Goal: Information Seeking & Learning: Understand process/instructions

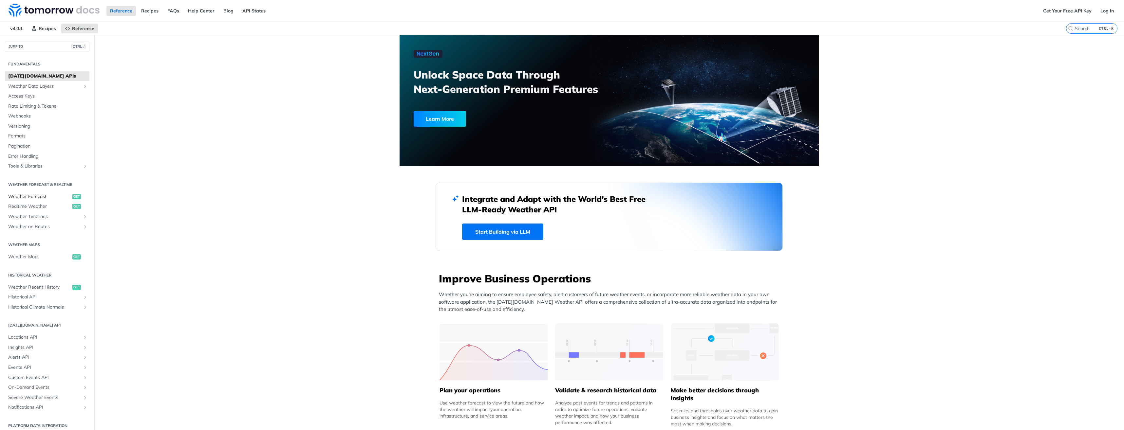
click at [32, 197] on span "Weather Forecast" at bounding box center [39, 197] width 63 height 7
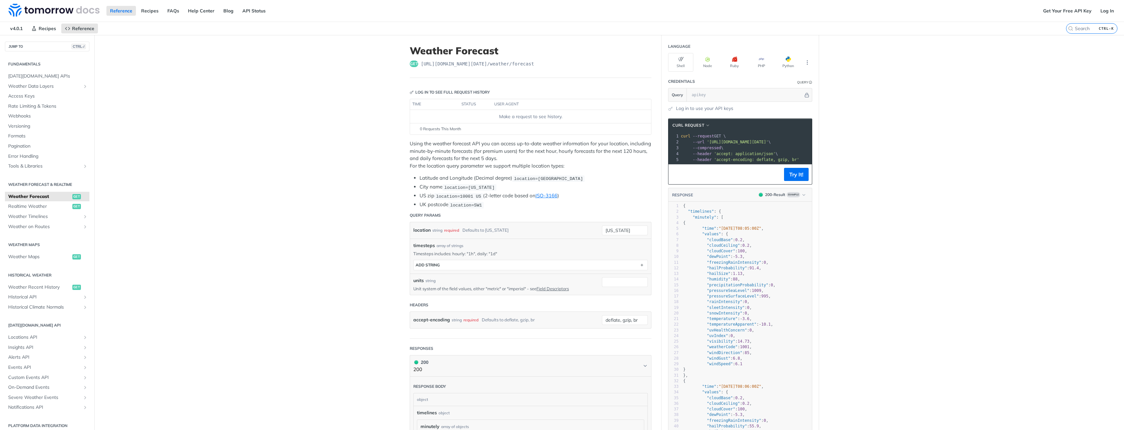
click at [1101, 11] on link "Log In" at bounding box center [1107, 11] width 21 height 10
click at [20, 206] on span "Realtime Weather" at bounding box center [39, 206] width 63 height 7
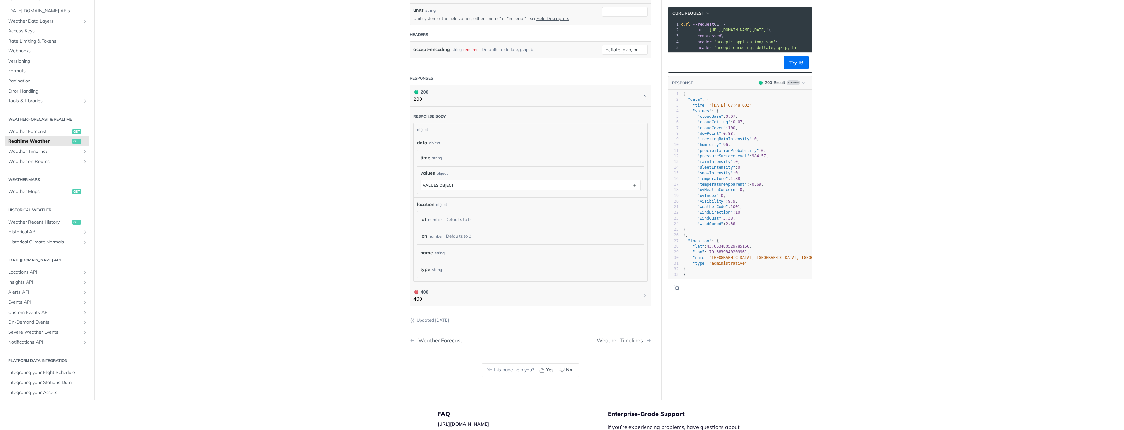
scroll to position [229, 0]
click at [791, 65] on button "Try It!" at bounding box center [796, 62] width 25 height 13
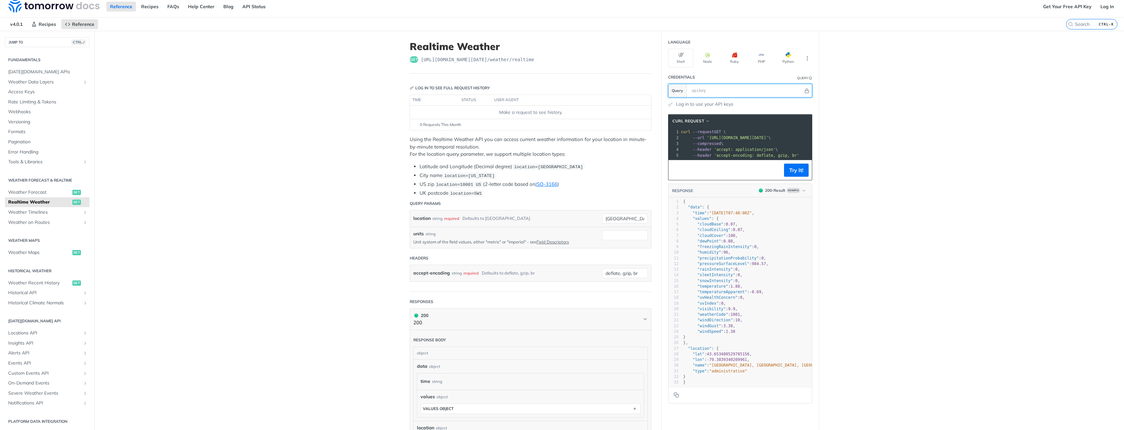
scroll to position [0, 0]
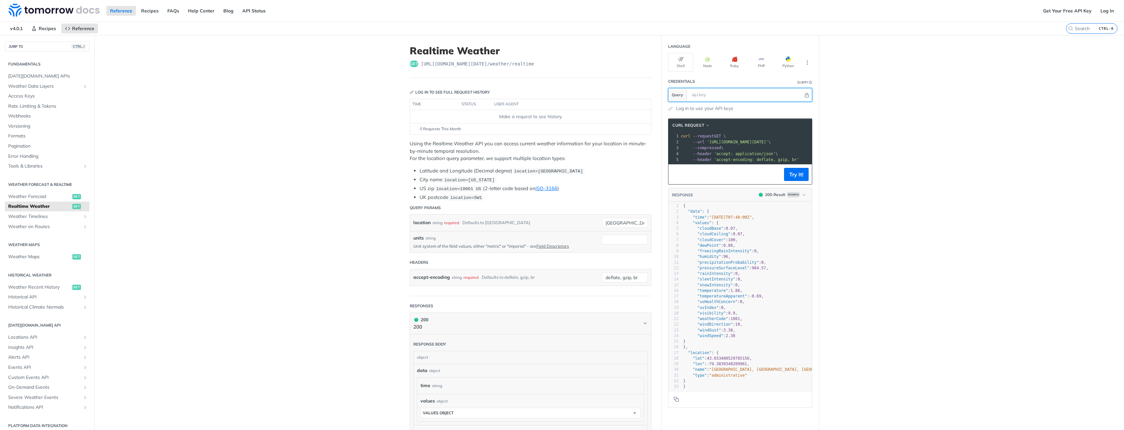
click at [724, 94] on input "text" at bounding box center [746, 94] width 115 height 13
paste input "0Em5GKc401zdJZqv6gKajrPTPmGK3UZ8"
type input "0Em5GKc401zdJZqv6gKajrPTPmGK3UZ8"
click at [800, 179] on button "Try It!" at bounding box center [796, 174] width 25 height 13
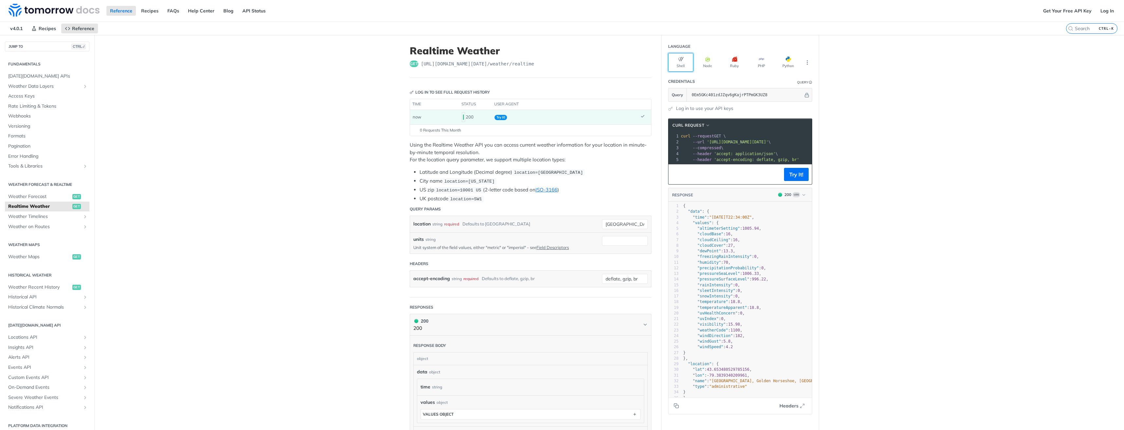
click at [678, 64] on button "Shell" at bounding box center [680, 62] width 25 height 19
click at [697, 108] on link "Log in to use your API keys" at bounding box center [704, 108] width 57 height 7
click at [680, 90] on section "Query 0Em5GKc401zdJZqv6gKajrPTPmGK3UZ8" at bounding box center [740, 95] width 144 height 14
click at [680, 81] on div "Credentials" at bounding box center [681, 82] width 27 height 6
click at [679, 109] on link "Log in to use your API keys" at bounding box center [704, 108] width 57 height 7
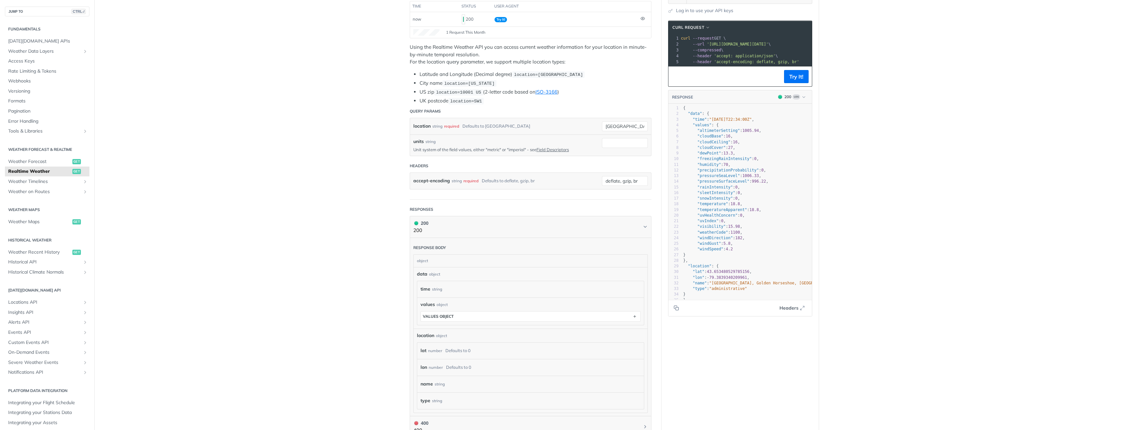
scroll to position [98, 0]
click at [483, 314] on button "values object" at bounding box center [530, 317] width 219 height 10
drag, startPoint x: 636, startPoint y: 126, endPoint x: 598, endPoint y: 126, distance: 38.0
click at [598, 126] on div "location string required Defaults to toronto toronto" at bounding box center [530, 126] width 235 height 10
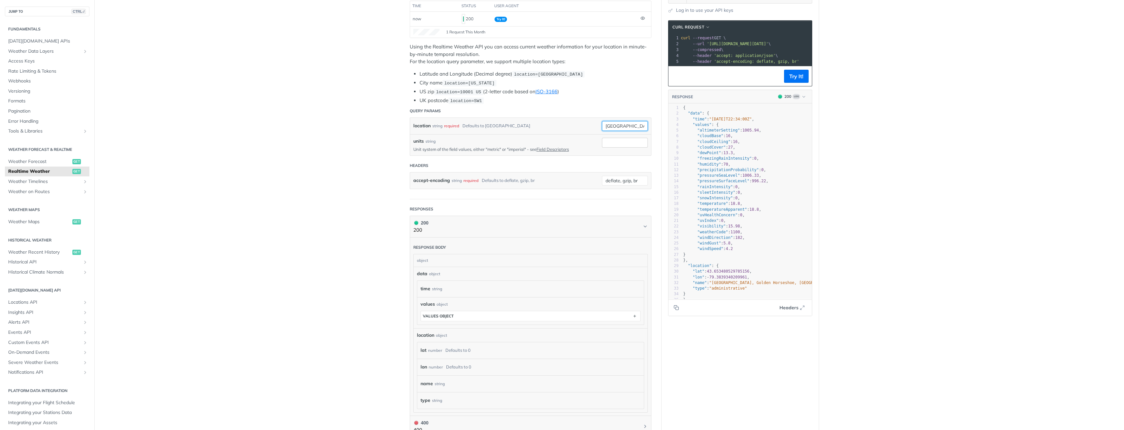
type input "Fort Nelson"
click at [612, 140] on input "units" at bounding box center [625, 143] width 46 height 10
type input "metric"
click at [800, 79] on button "Try It!" at bounding box center [796, 76] width 25 height 13
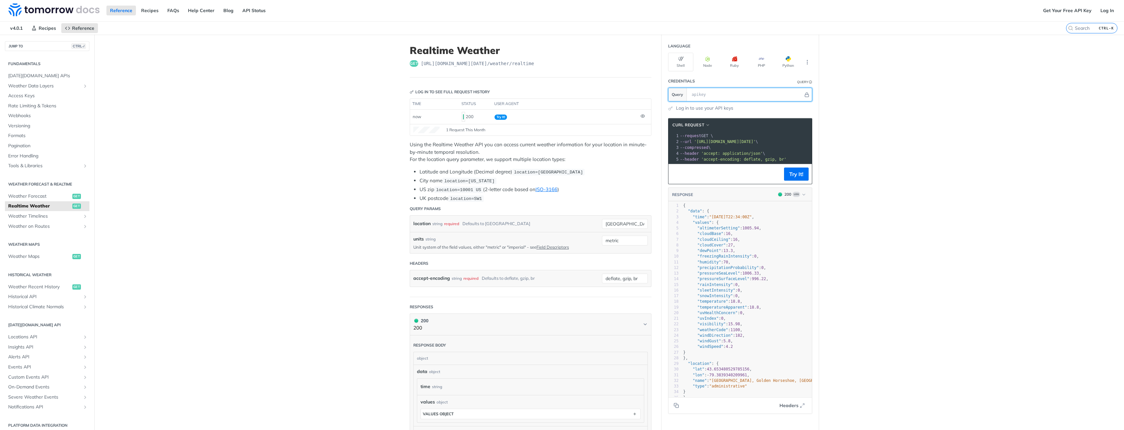
scroll to position [0, 0]
click at [698, 93] on input "text" at bounding box center [746, 94] width 115 height 13
paste input "0Em5GKc401zdJZqv6gKajrPTPmGK3UZ8"
type input "0Em5GKc401zdJZqv6gKajrPTPmGK3UZ8"
click at [796, 180] on button "Try It!" at bounding box center [796, 174] width 25 height 13
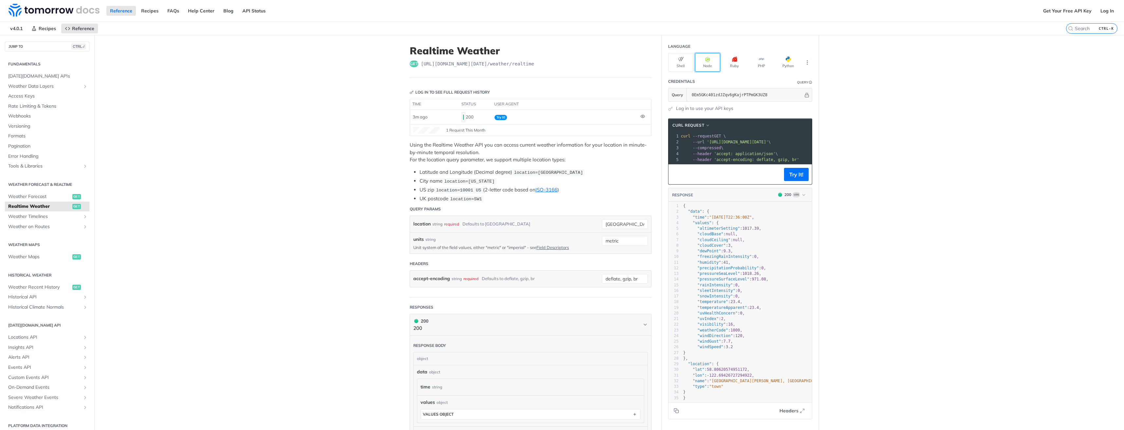
click at [705, 61] on icon "button" at bounding box center [707, 59] width 5 height 5
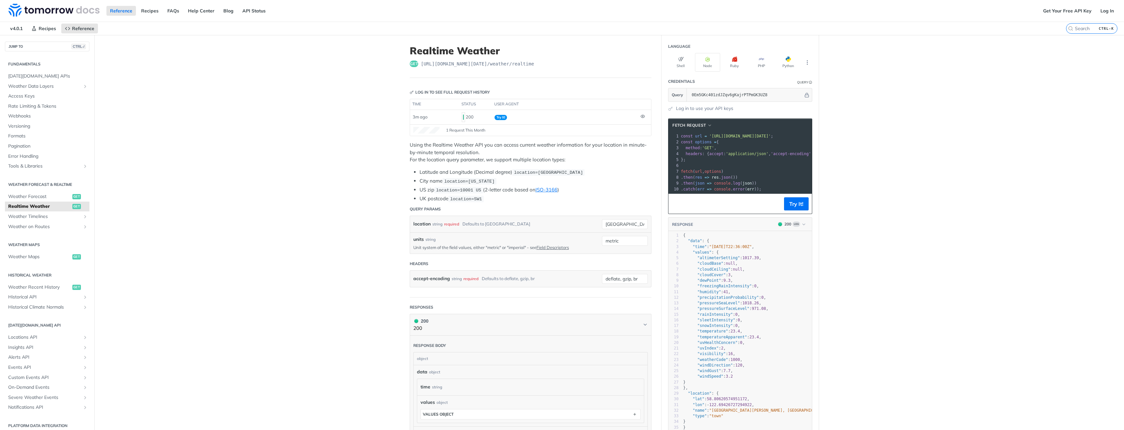
drag, startPoint x: 733, startPoint y: 183, endPoint x: 918, endPoint y: 164, distance: 186.1
click at [918, 164] on main "JUMP TO CTRL-/ Fundamentals [DATE][DOMAIN_NAME] APIs Weather Data Layers Core P…" at bounding box center [562, 332] width 1124 height 595
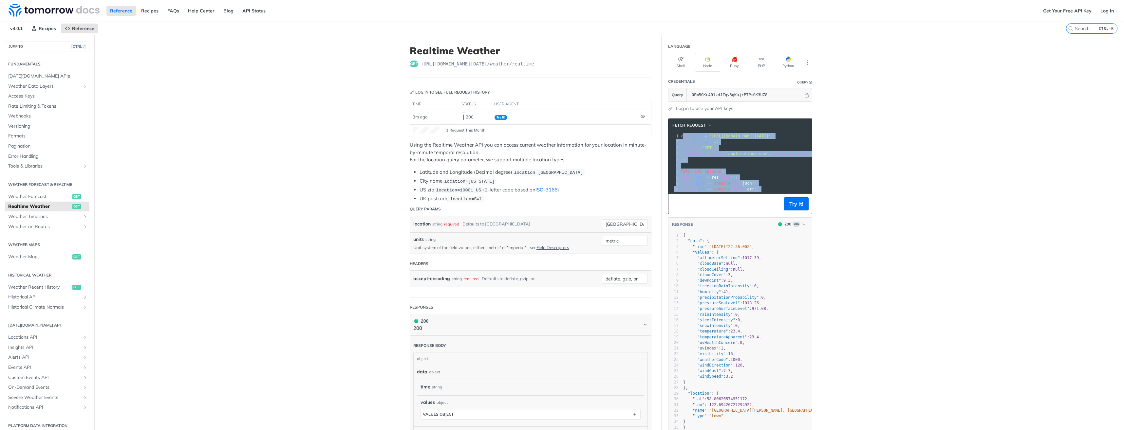
drag, startPoint x: 681, startPoint y: 136, endPoint x: 789, endPoint y: 189, distance: 120.6
click at [789, 189] on div "1 const url = 'https://api.tomorrow.io/v4/weather/realtime?location=Fort%20Nels…" at bounding box center [826, 162] width 292 height 59
click at [783, 62] on button "Python" at bounding box center [788, 62] width 25 height 19
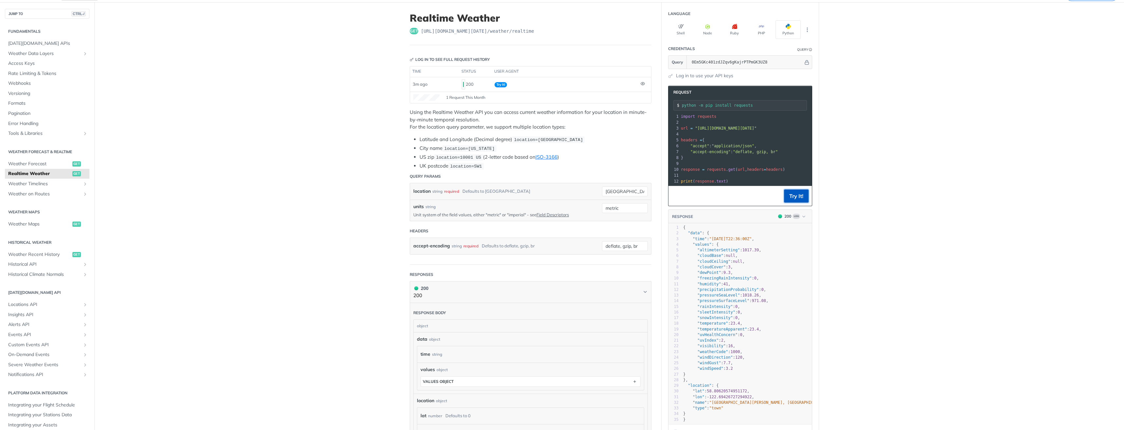
click at [795, 203] on button "Try It!" at bounding box center [796, 196] width 25 height 13
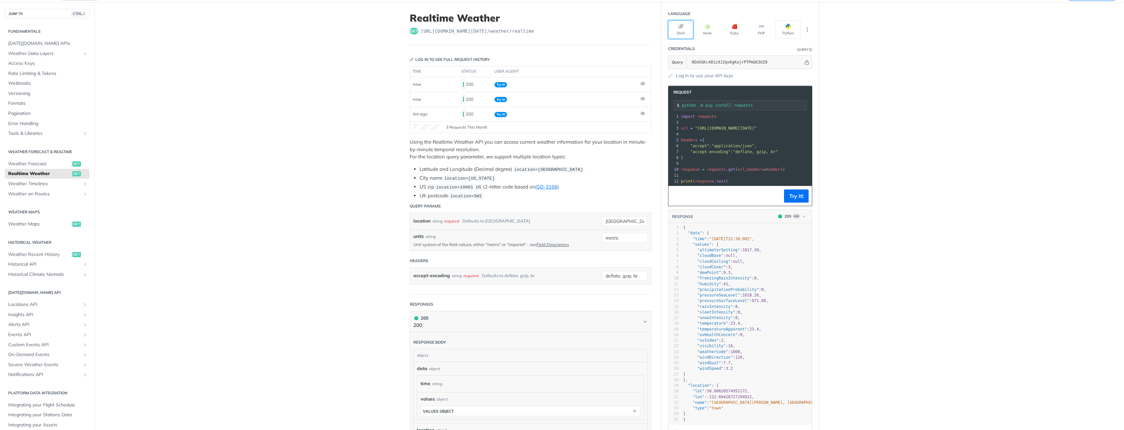
click at [679, 29] on button "Shell" at bounding box center [680, 29] width 25 height 19
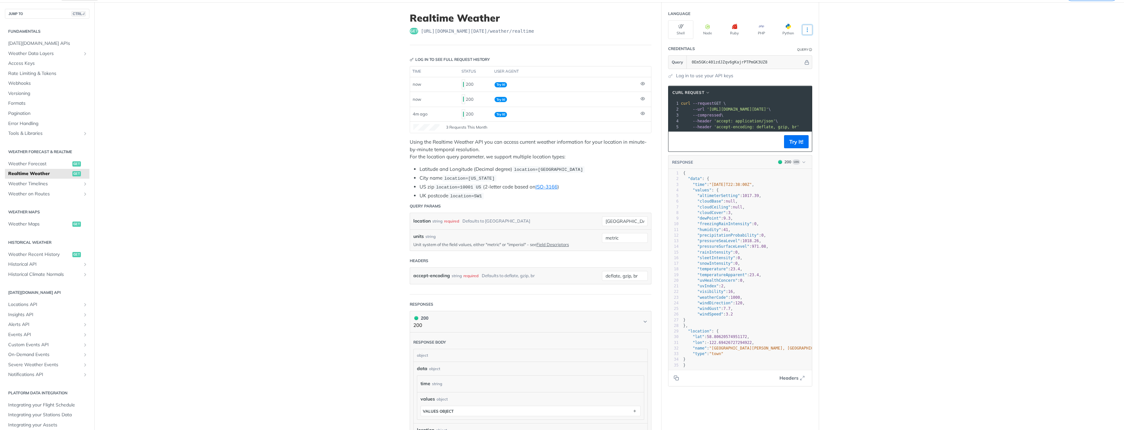
click at [807, 31] on icon "More ellipsis" at bounding box center [807, 30] width 1 height 4
click at [763, 94] on div "HTTP" at bounding box center [779, 94] width 65 height 10
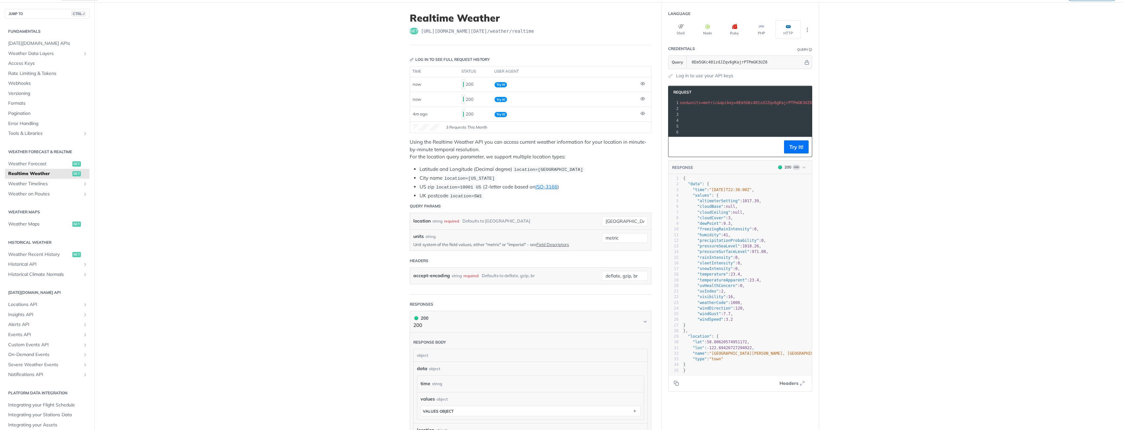
scroll to position [0, 0]
drag, startPoint x: 678, startPoint y: 102, endPoint x: 797, endPoint y: 138, distance: 124.7
click at [797, 137] on div "xxxxxxxxxx 10 5 1 GET /v4/weather/realtime?location=Fort%20Nelson&units=metric&…" at bounding box center [740, 118] width 143 height 38
copy div "GET /v4/weather/realtime?location=Fort%20Nelson&units=metric&apikey=0Em5GKc401z…"
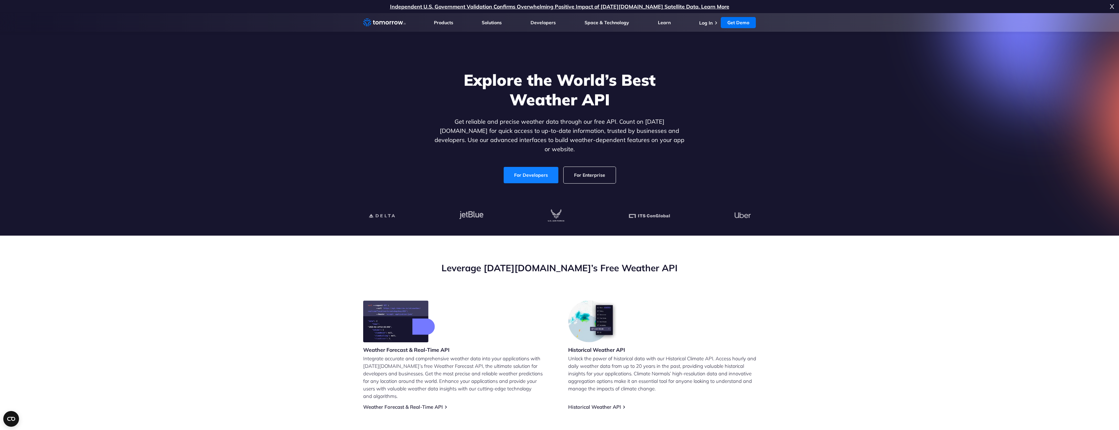
click at [536, 168] on link "For Developers" at bounding box center [531, 175] width 55 height 16
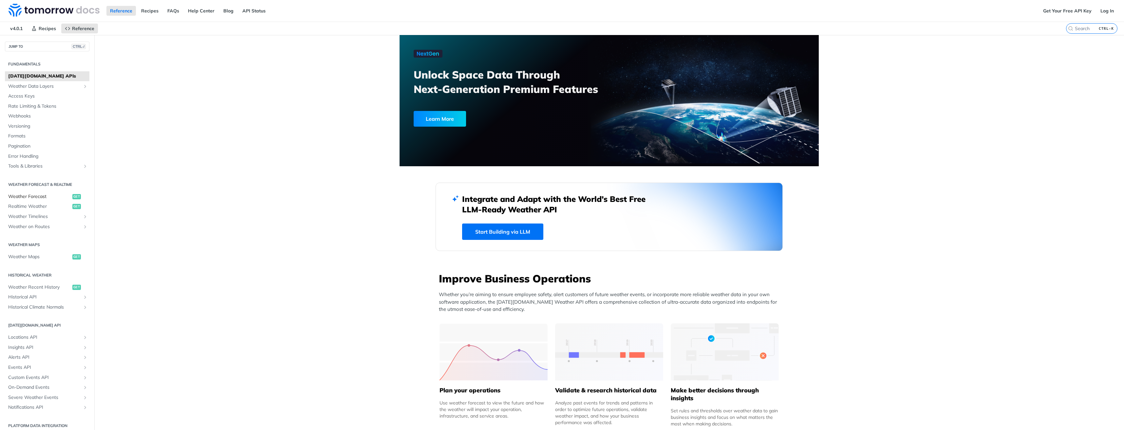
click at [36, 197] on span "Weather Forecast" at bounding box center [39, 197] width 63 height 7
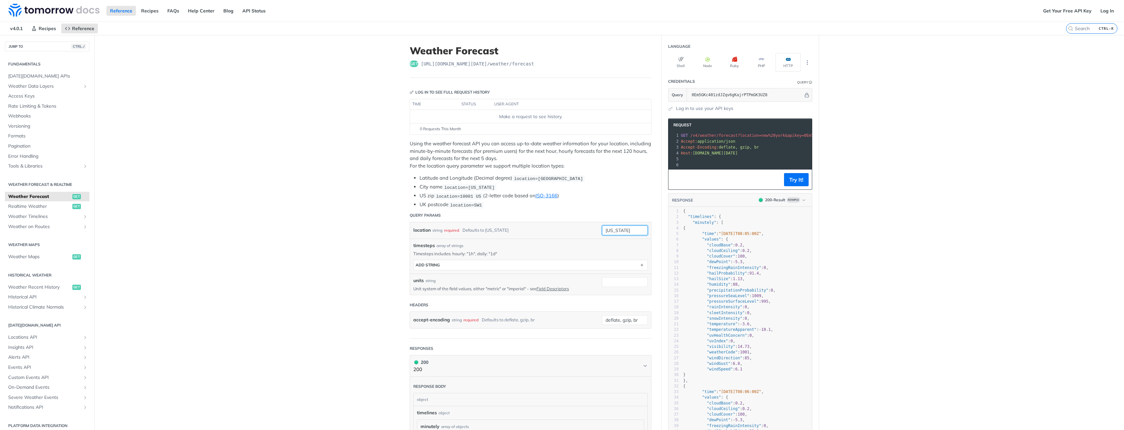
drag, startPoint x: 628, startPoint y: 230, endPoint x: 588, endPoint y: 228, distance: 39.7
click at [588, 228] on div "location string required Defaults to new york new york" at bounding box center [530, 231] width 235 height 10
type input "Fort Nelson"
drag, startPoint x: 761, startPoint y: 95, endPoint x: 689, endPoint y: 98, distance: 72.4
click at [689, 98] on input "0Em5GKc401zdJZqv6gKajrPTPmGK3UZ8" at bounding box center [746, 94] width 115 height 13
